Goal: Task Accomplishment & Management: Manage account settings

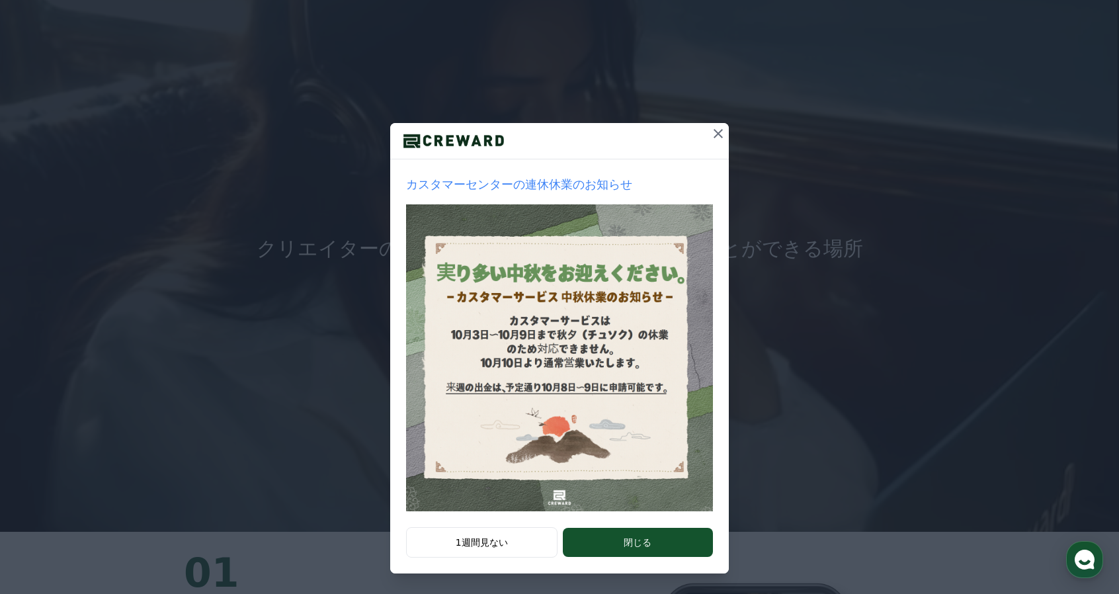
scroll to position [66, 0]
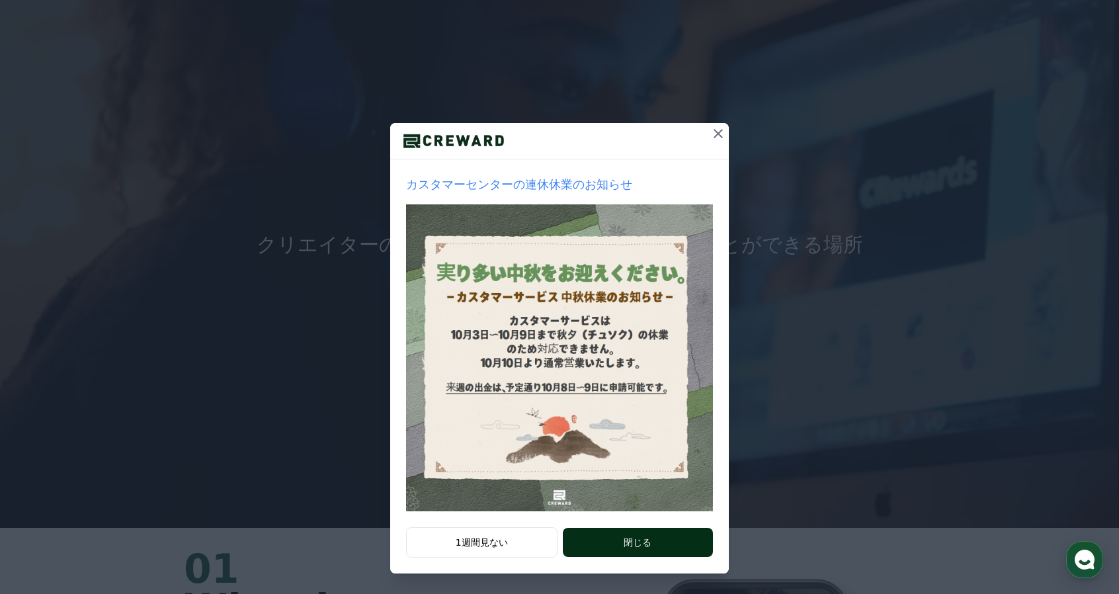
click at [603, 549] on button "閉じる" at bounding box center [638, 542] width 150 height 29
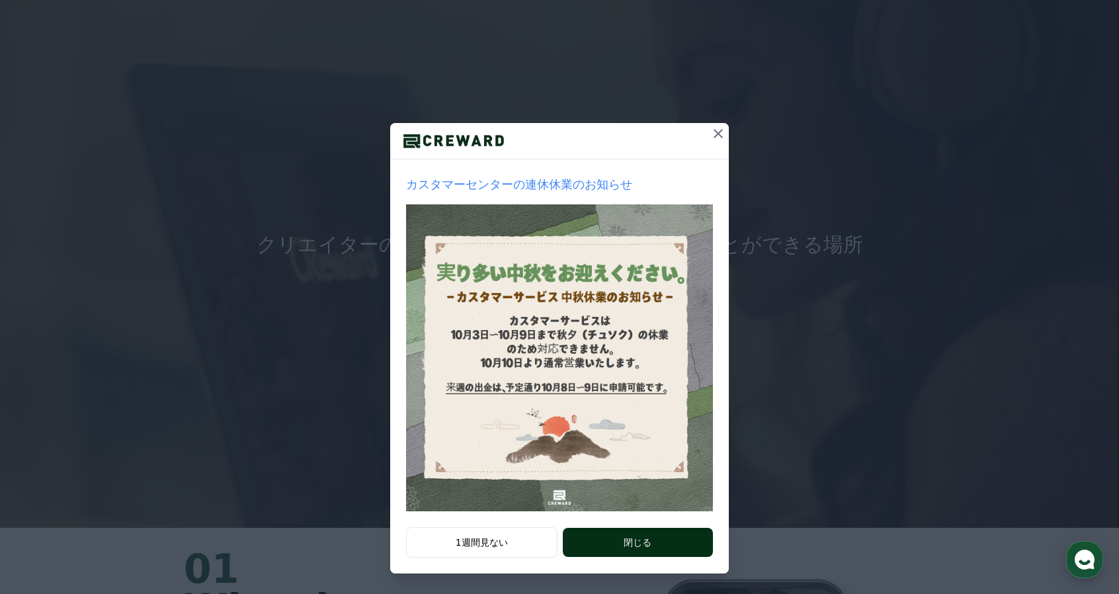
scroll to position [0, 0]
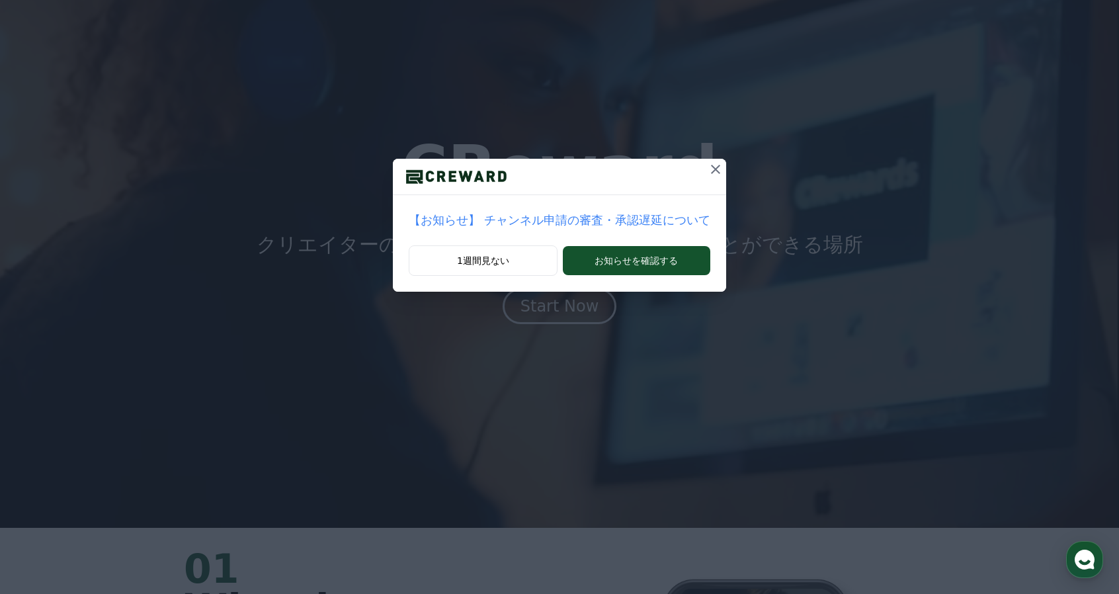
click at [709, 175] on icon at bounding box center [716, 169] width 16 height 16
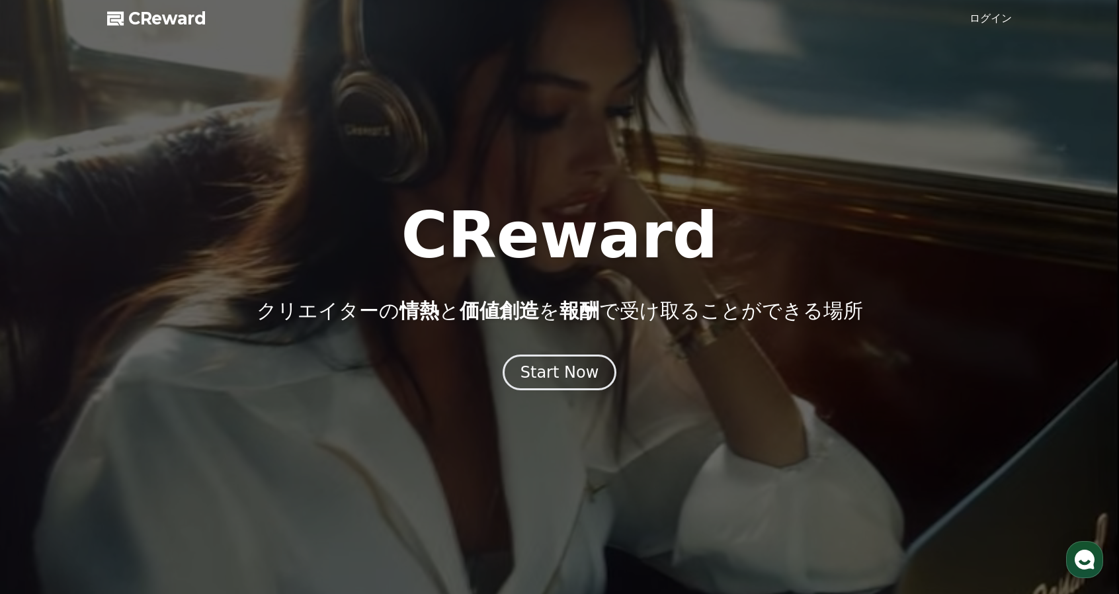
click at [1004, 17] on link "ログイン" at bounding box center [990, 19] width 42 height 16
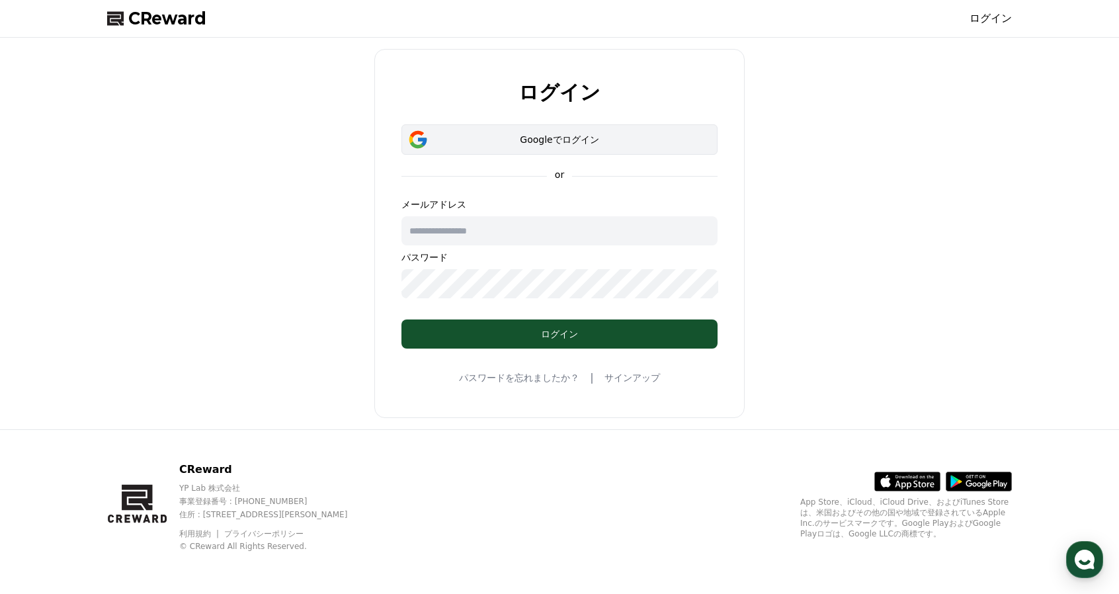
click at [587, 134] on div "Googleでログイン" at bounding box center [560, 139] width 278 height 13
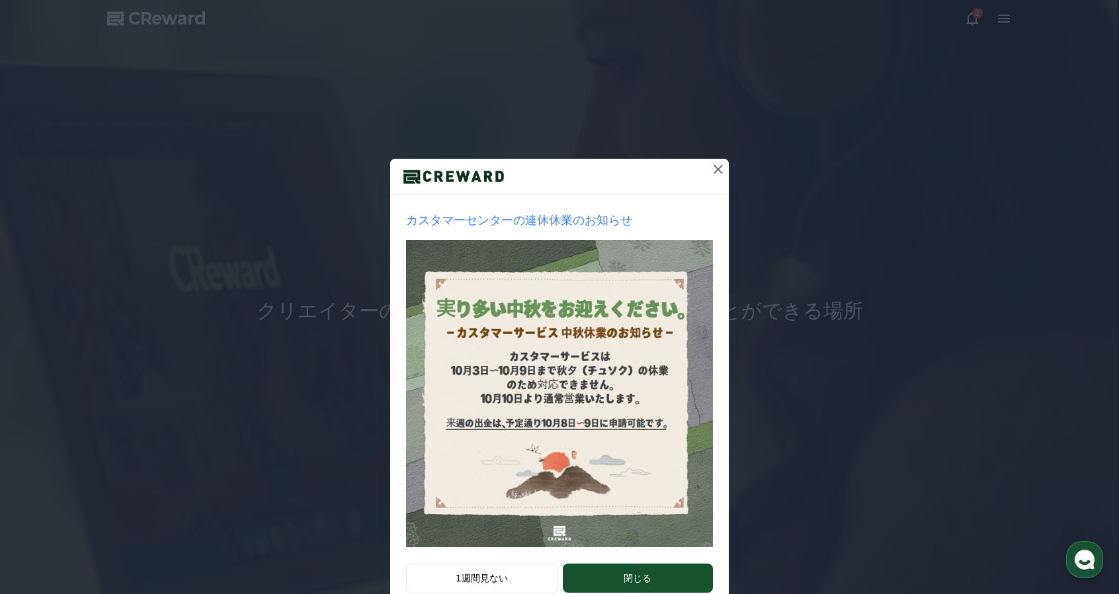
click at [717, 168] on icon at bounding box center [718, 169] width 16 height 16
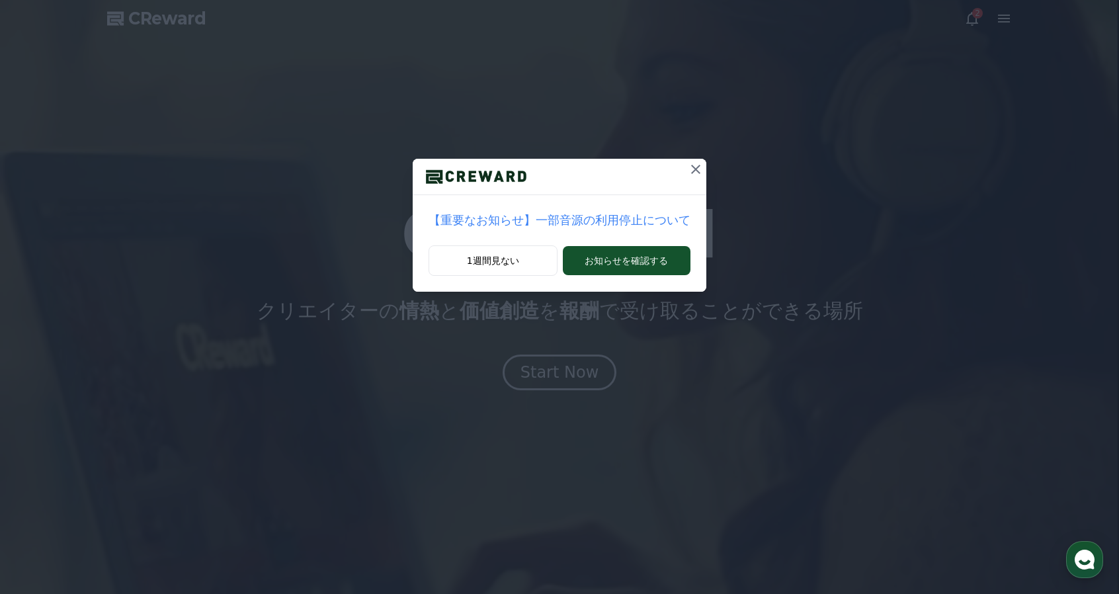
click at [694, 164] on icon at bounding box center [696, 169] width 16 height 16
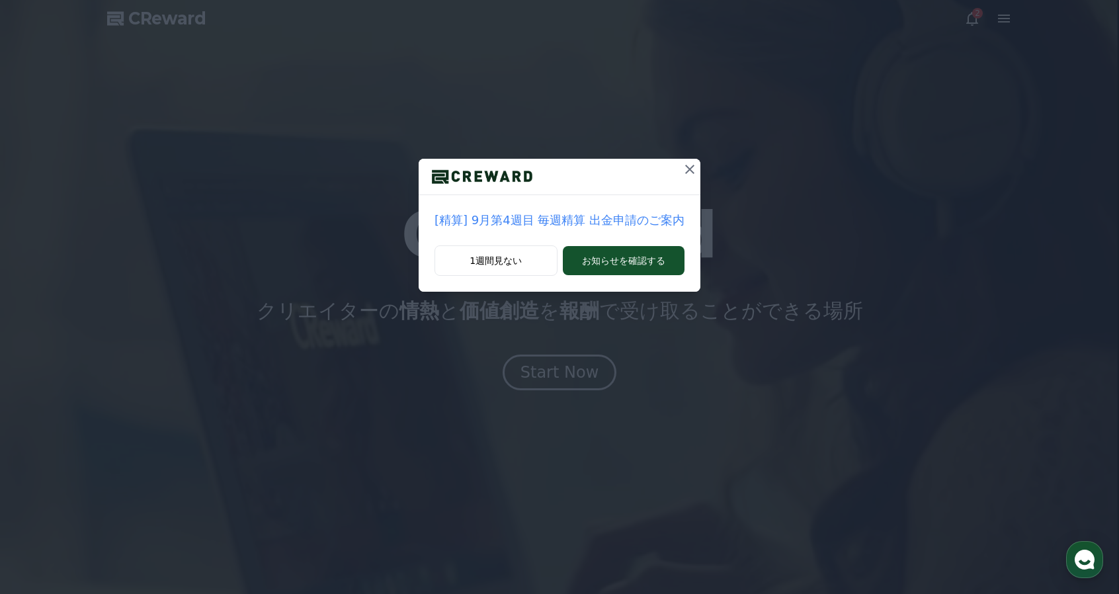
click at [693, 165] on icon at bounding box center [690, 169] width 16 height 16
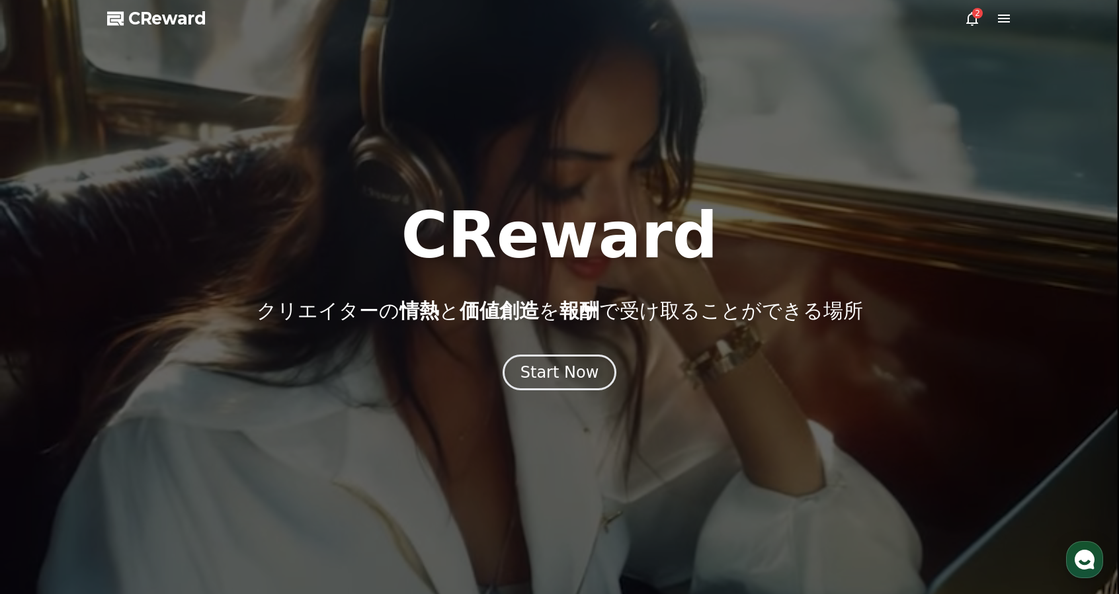
click at [998, 17] on icon at bounding box center [1004, 19] width 16 height 16
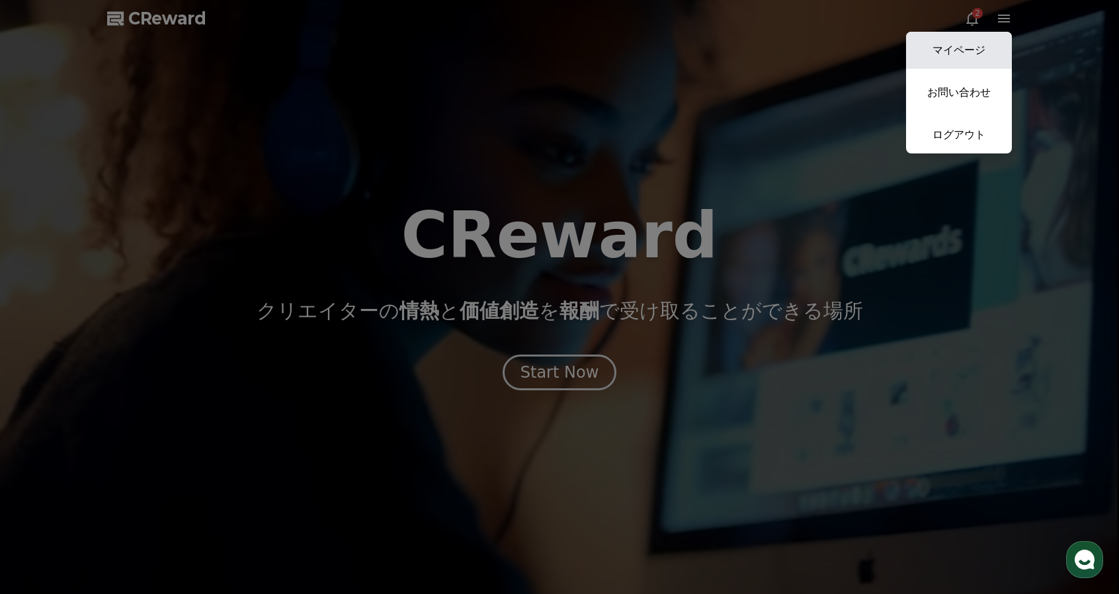
click at [999, 44] on link "マイページ" at bounding box center [959, 50] width 106 height 37
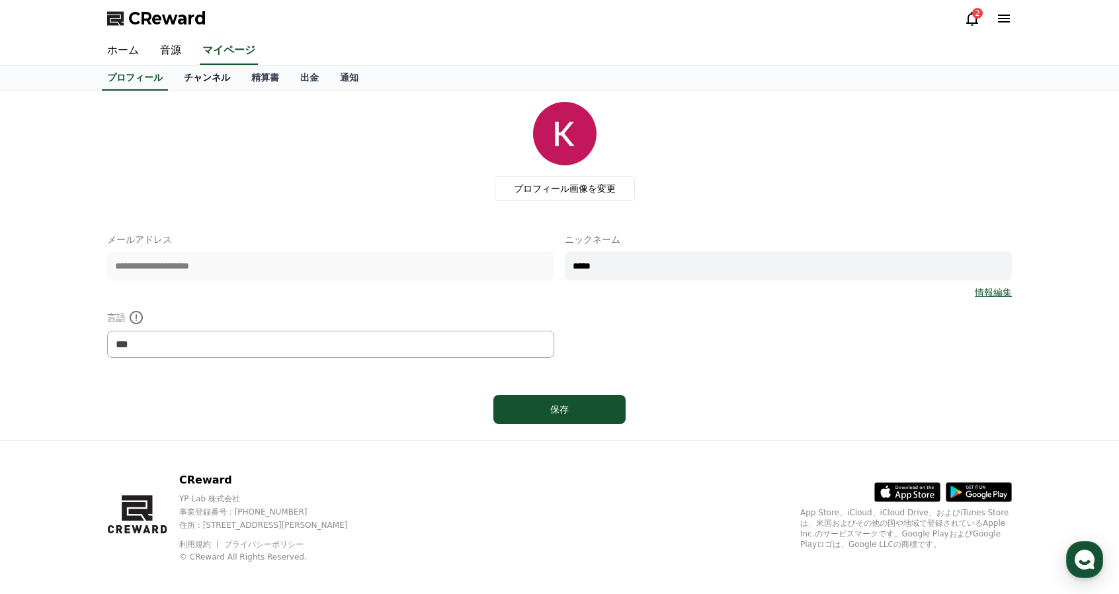
click at [215, 82] on link "チャンネル" at bounding box center [206, 77] width 67 height 25
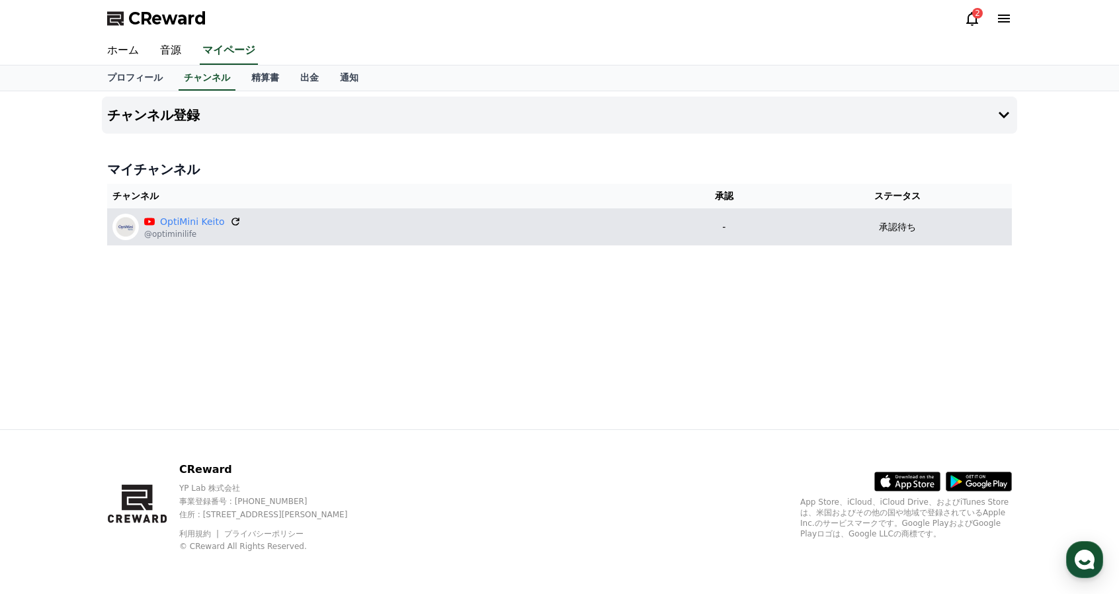
click at [231, 225] on icon at bounding box center [235, 222] width 12 height 12
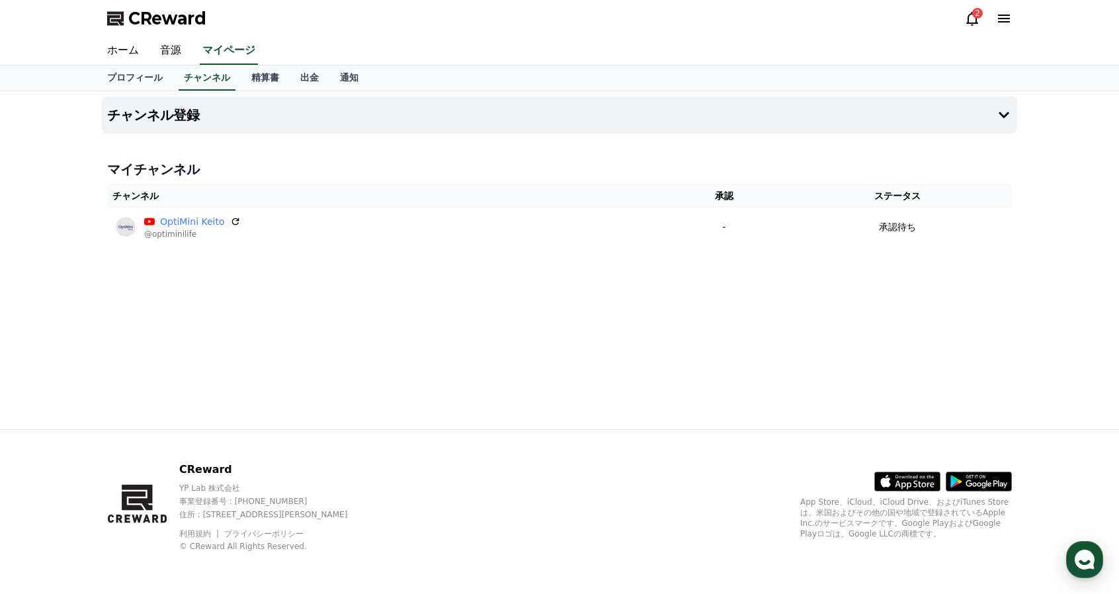
click at [636, 358] on div "チャンネル登録 マイチャンネル チャンネル 承認 ステータス OptiMini Keito @optiminilife - 承認待ち" at bounding box center [560, 260] width 926 height 338
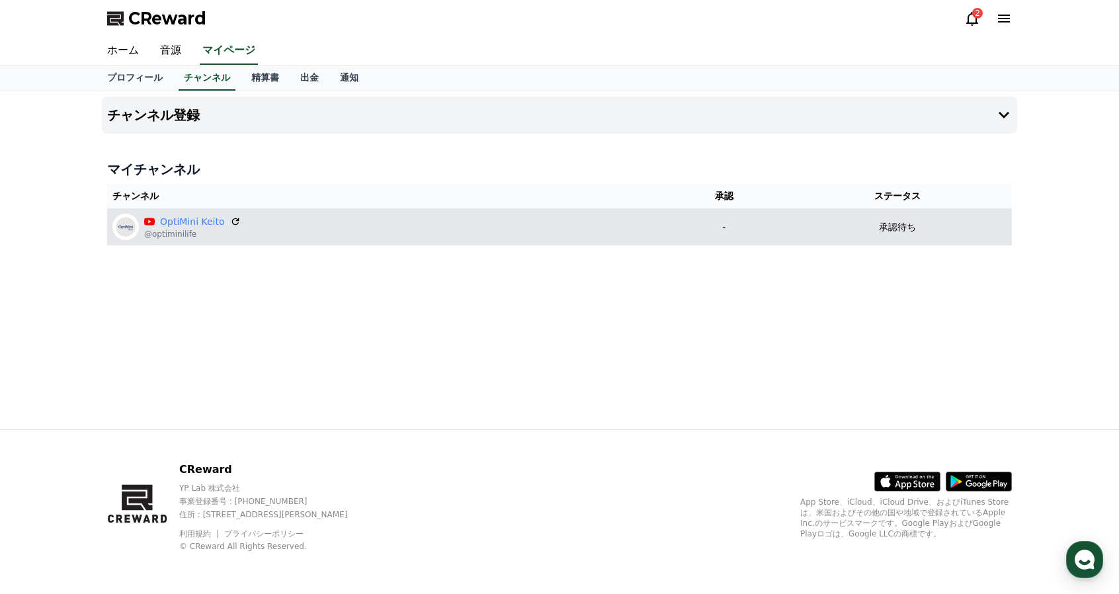
drag, startPoint x: 200, startPoint y: 297, endPoint x: 159, endPoint y: 212, distance: 94.3
click at [169, 333] on div "チャンネル登録 マイチャンネル チャンネル 承認 ステータス OptiMini Keito @optiminilife - 承認待ち" at bounding box center [560, 260] width 926 height 338
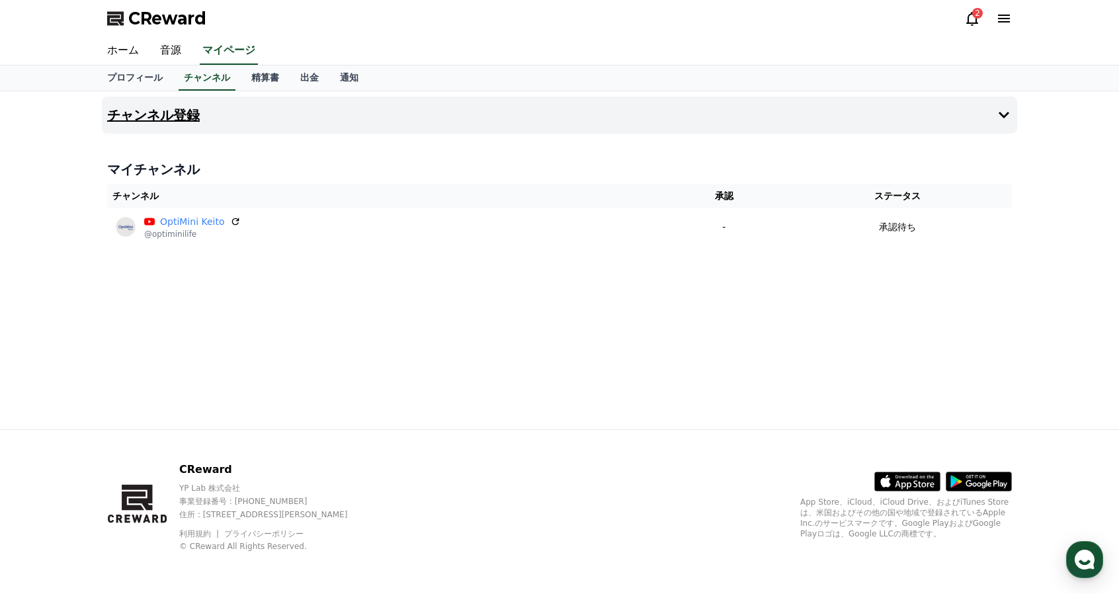
click at [145, 114] on h4 "チャンネル登録" at bounding box center [153, 115] width 93 height 15
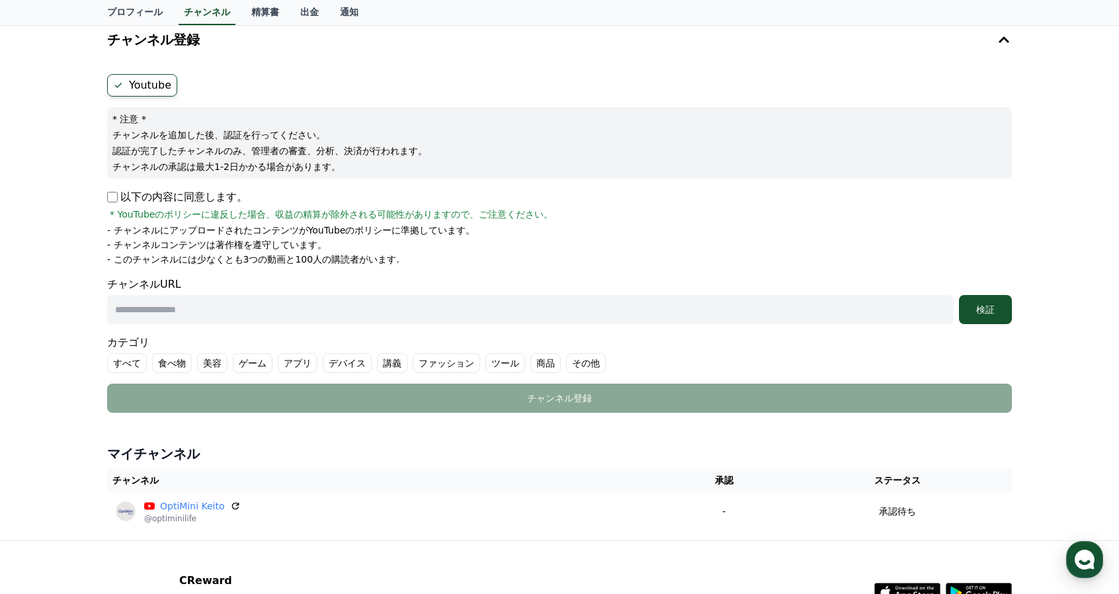
scroll to position [66, 0]
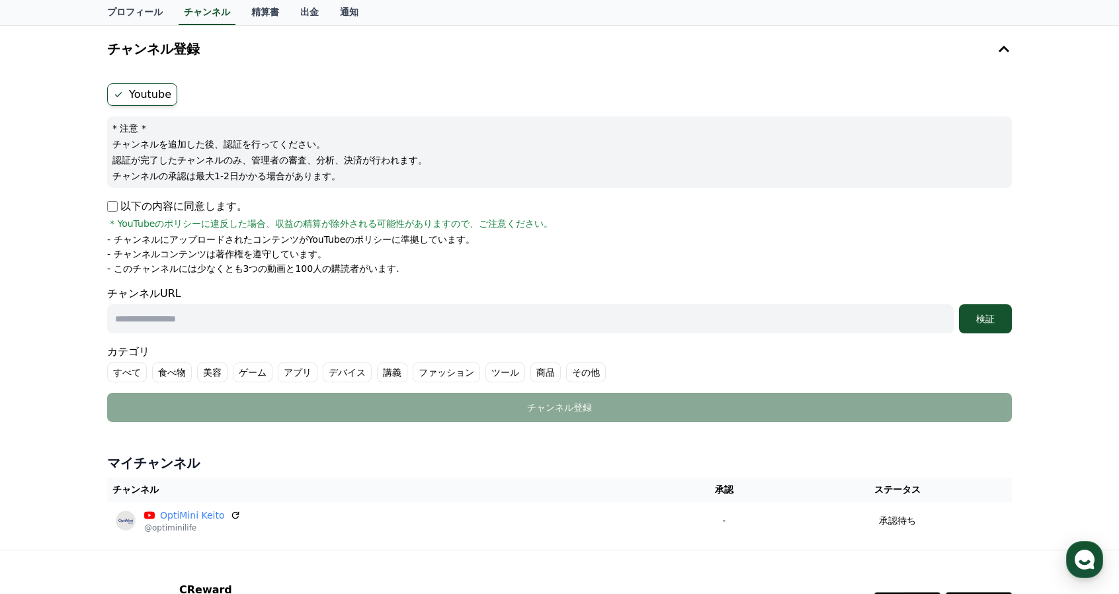
click at [148, 99] on label "Youtube" at bounding box center [142, 94] width 70 height 22
click at [233, 95] on ul "Youtube" at bounding box center [559, 94] width 905 height 22
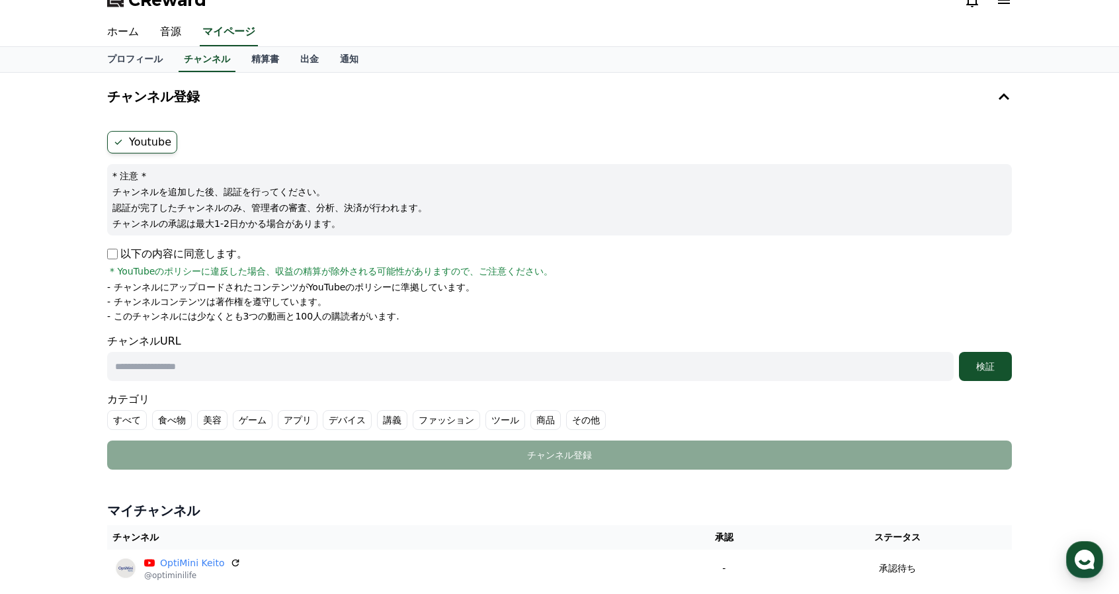
scroll to position [0, 0]
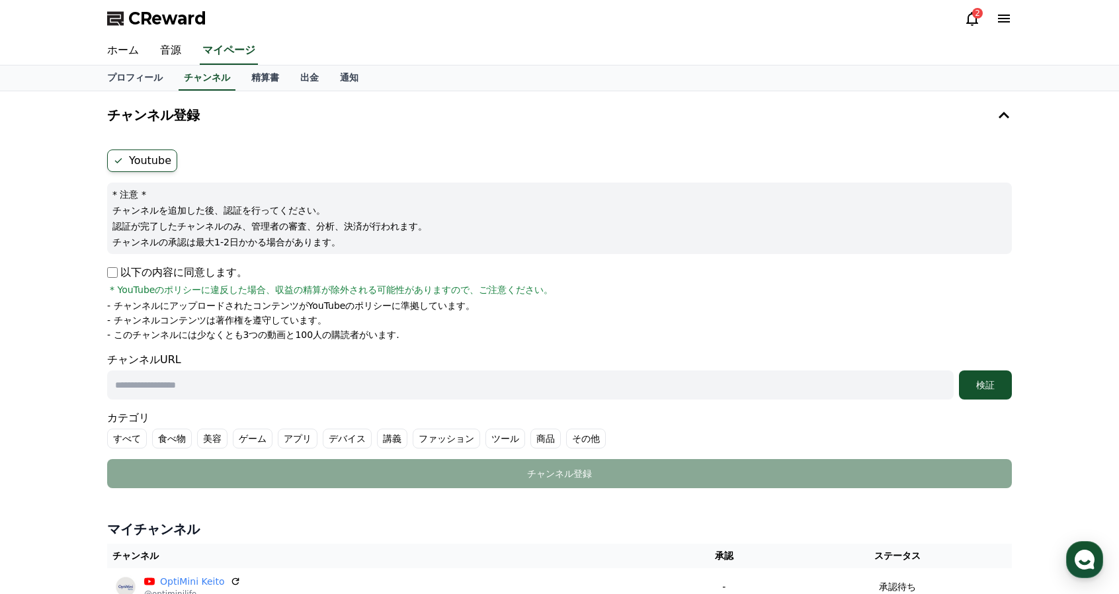
click at [140, 156] on label "Youtube" at bounding box center [142, 160] width 70 height 22
click at [118, 162] on icon at bounding box center [118, 160] width 11 height 11
drag, startPoint x: 144, startPoint y: 161, endPoint x: 157, endPoint y: 161, distance: 12.6
click at [145, 161] on label "Youtube" at bounding box center [142, 160] width 70 height 22
click at [168, 159] on label "Youtube" at bounding box center [142, 160] width 70 height 22
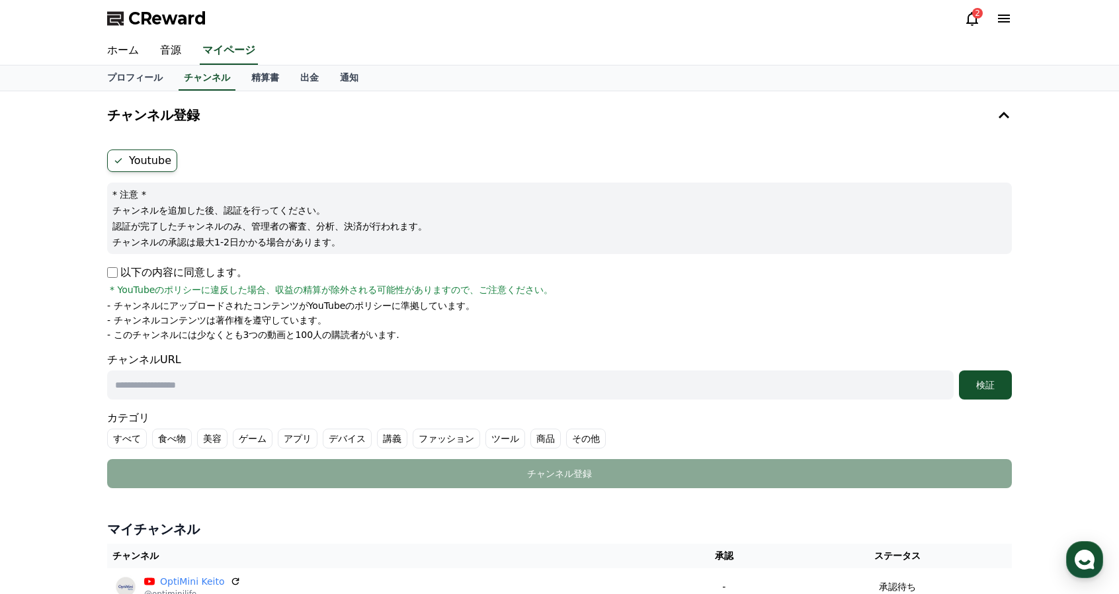
click at [327, 158] on ul "Youtube" at bounding box center [559, 160] width 905 height 22
click at [265, 77] on link "精算書" at bounding box center [265, 77] width 49 height 25
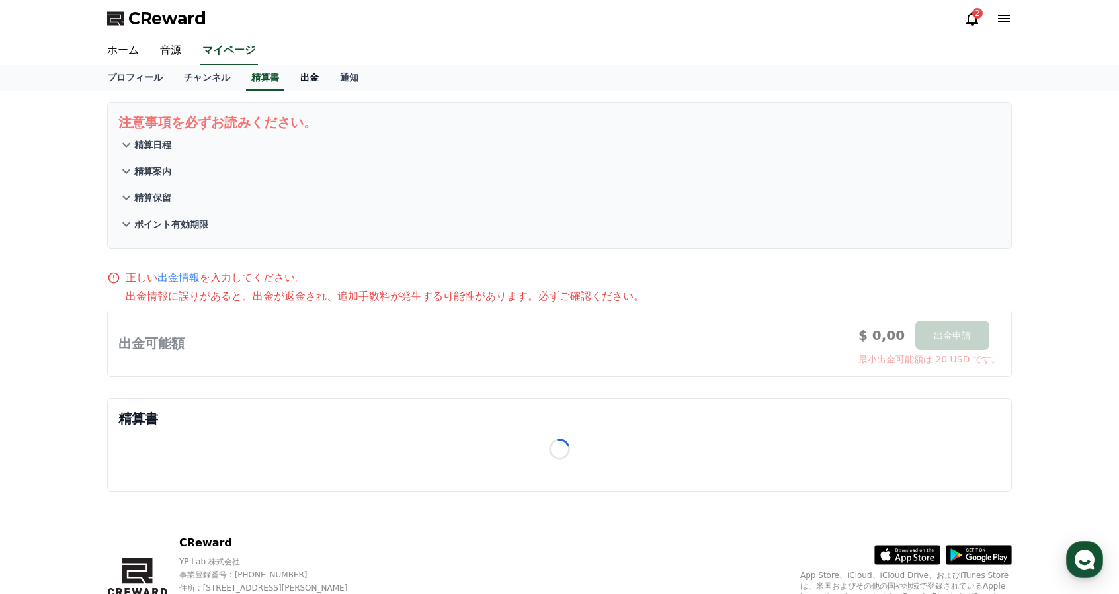
click at [311, 75] on link "出金" at bounding box center [310, 77] width 40 height 25
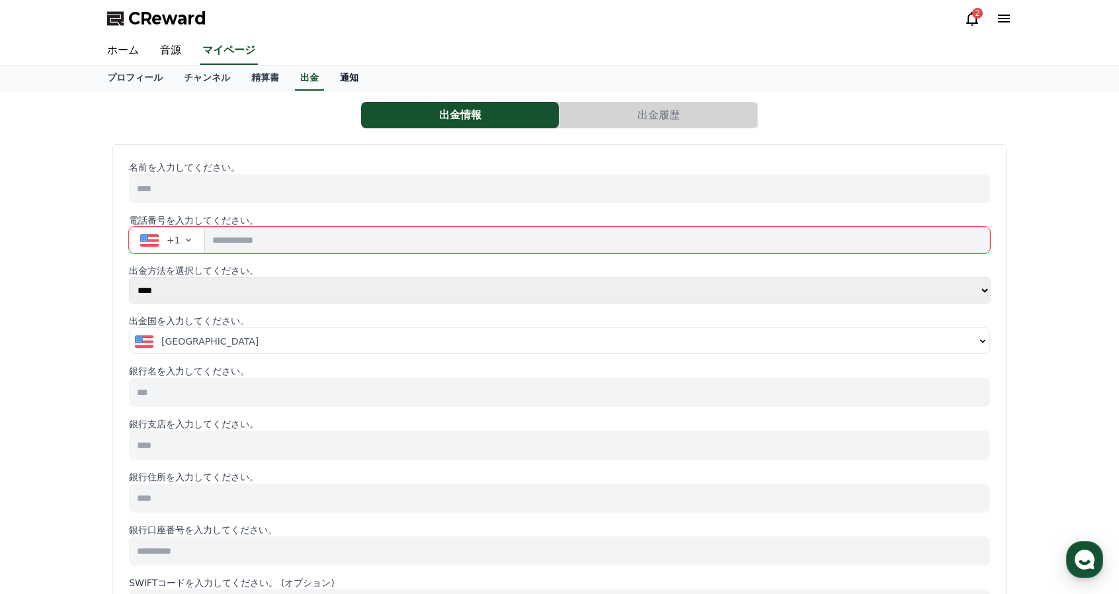
click at [339, 75] on link "通知" at bounding box center [349, 77] width 40 height 25
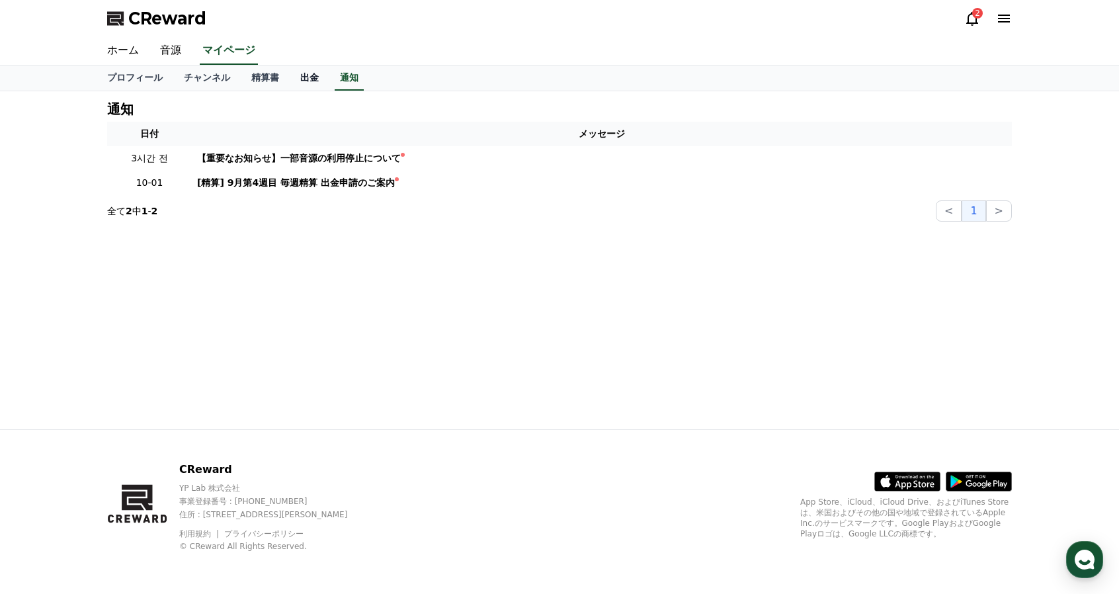
click at [313, 78] on link "出金" at bounding box center [310, 77] width 40 height 25
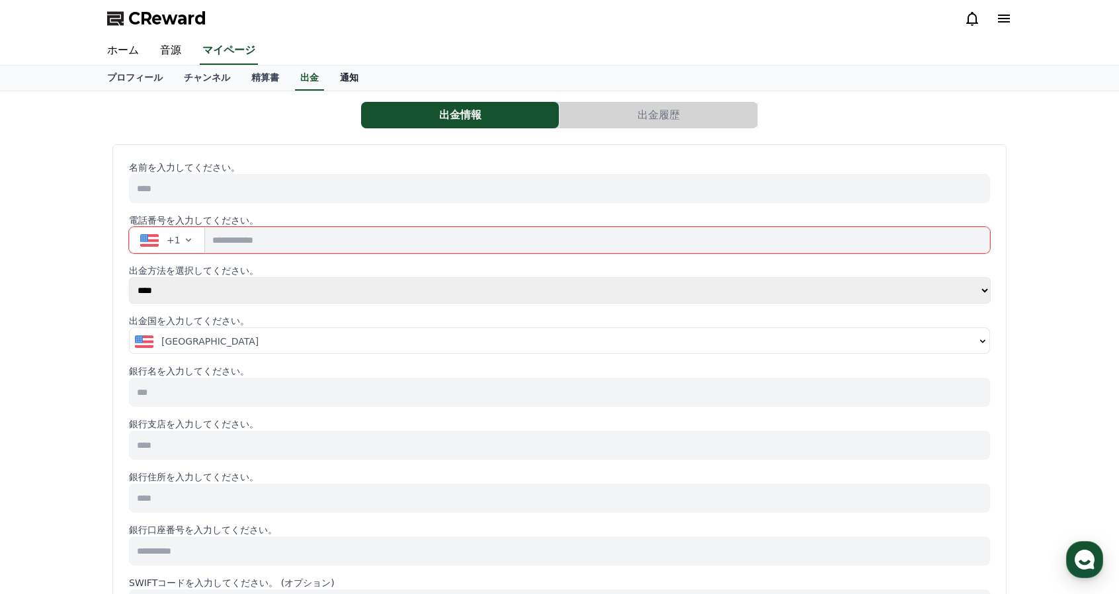
click at [345, 65] on link "通知" at bounding box center [349, 77] width 40 height 25
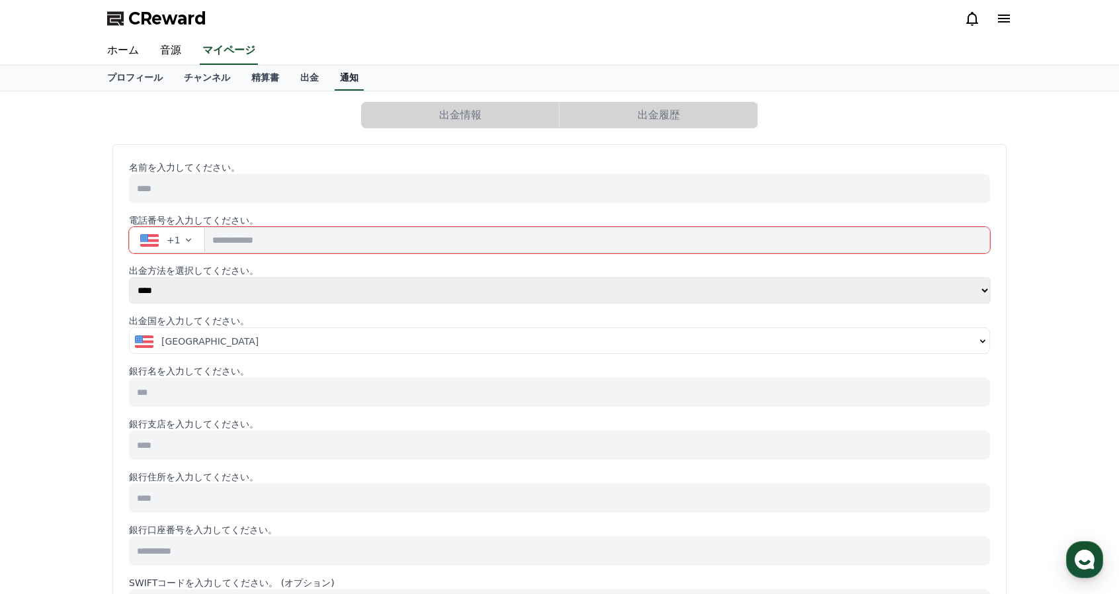
click at [345, 75] on link "通知" at bounding box center [349, 77] width 29 height 25
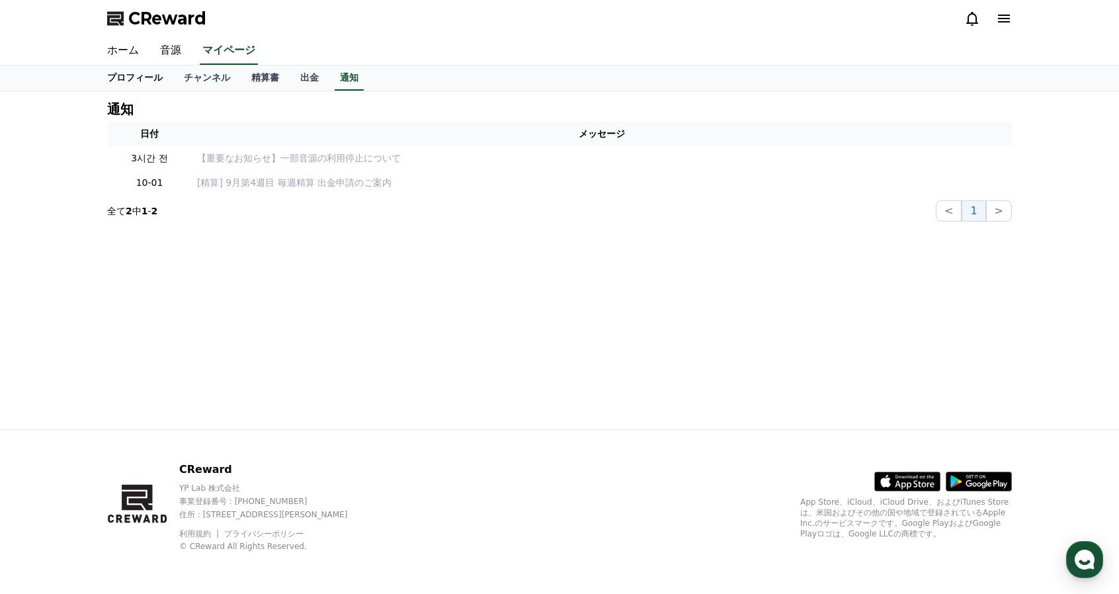
click at [143, 85] on link "プロフィール" at bounding box center [135, 77] width 77 height 25
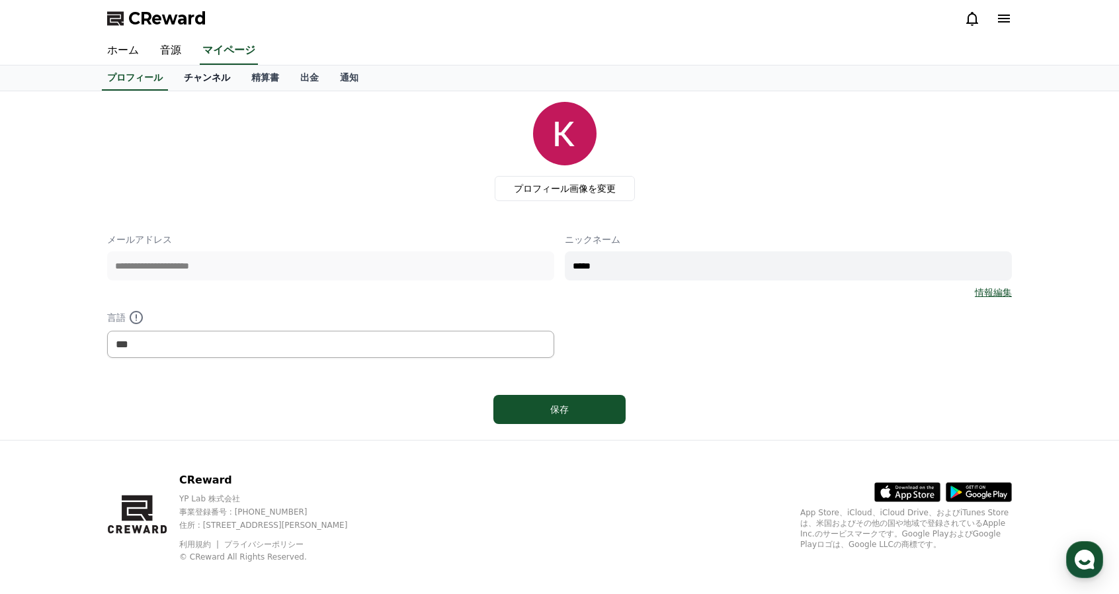
click at [235, 79] on link "チャンネル" at bounding box center [206, 77] width 67 height 25
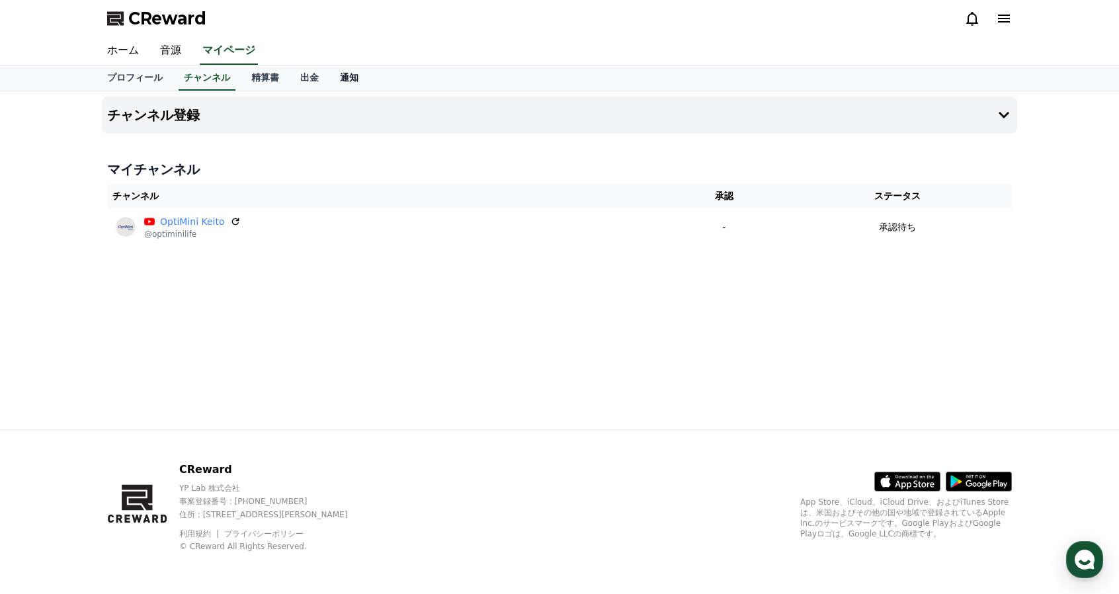
click at [357, 75] on link "通知" at bounding box center [349, 77] width 40 height 25
